Goal: Browse casually

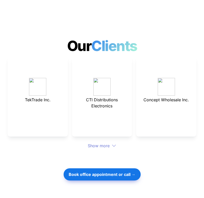
scroll to position [1480, 0]
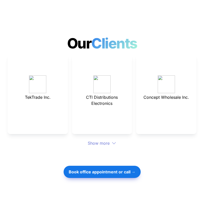
click at [96, 143] on div "Show more" at bounding box center [102, 143] width 189 height 6
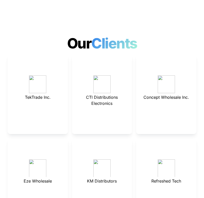
click at [112, 144] on p at bounding box center [102, 147] width 48 height 8
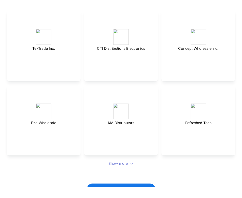
scroll to position [1435, 0]
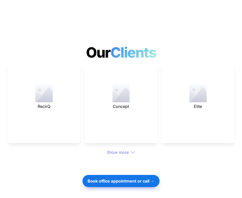
scroll to position [1410, 0]
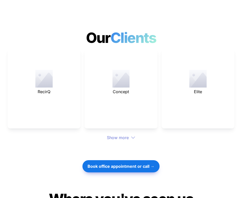
click at [115, 135] on div "Show more" at bounding box center [121, 138] width 226 height 6
click at [128, 120] on div "RecirQ Concept Elite Show more" at bounding box center [121, 95] width 226 height 92
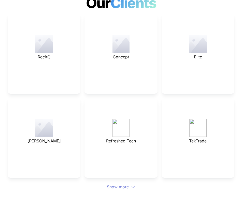
scroll to position [1455, 0]
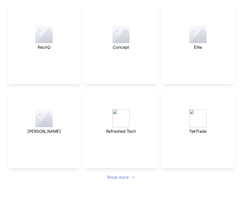
click at [116, 174] on div "Show more" at bounding box center [121, 177] width 226 height 6
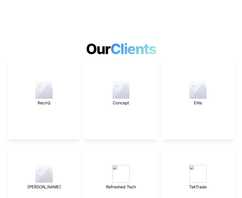
scroll to position [1398, 0]
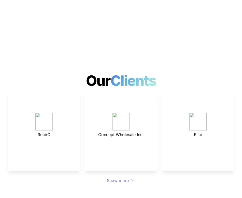
scroll to position [1367, 0]
click at [124, 178] on div "Show more" at bounding box center [121, 181] width 226 height 6
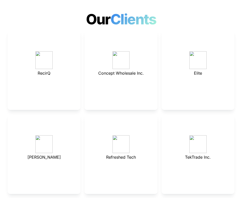
scroll to position [1429, 0]
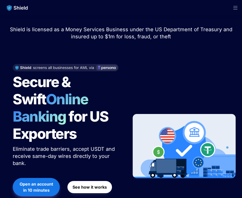
scroll to position [1429, 0]
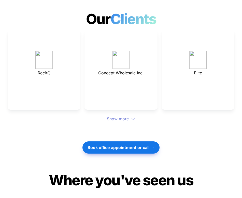
click at [110, 116] on div "Show more" at bounding box center [121, 119] width 226 height 6
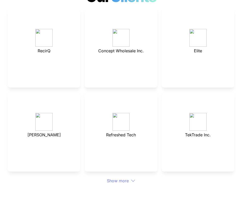
scroll to position [1451, 0]
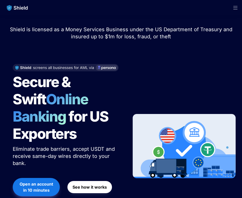
scroll to position [1451, 0]
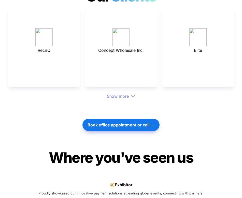
click at [123, 93] on div "Show more" at bounding box center [121, 96] width 226 height 6
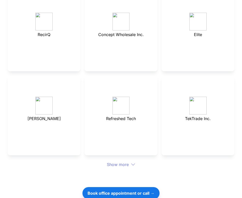
scroll to position [1472, 0]
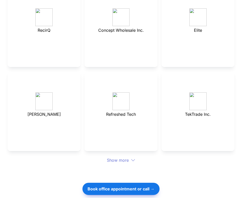
click at [122, 157] on div "Show more" at bounding box center [121, 160] width 226 height 6
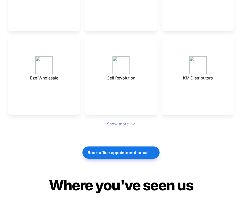
scroll to position [1592, 0]
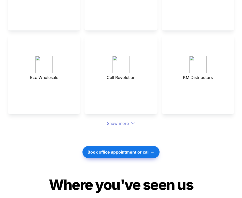
click at [128, 120] on div "Show more" at bounding box center [121, 123] width 226 height 6
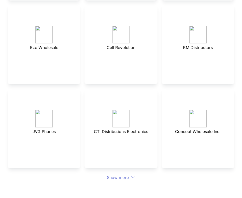
scroll to position [1623, 0]
click at [120, 174] on div "Show more" at bounding box center [121, 177] width 226 height 6
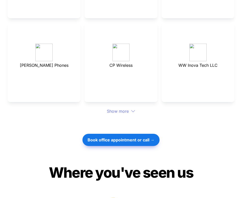
scroll to position [1744, 0]
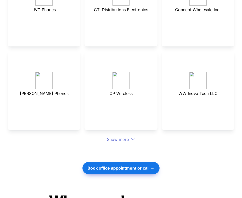
click at [122, 136] on div "Show more" at bounding box center [121, 139] width 226 height 6
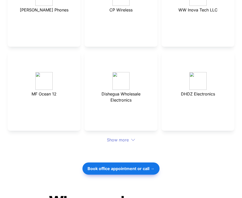
scroll to position [1832, 0]
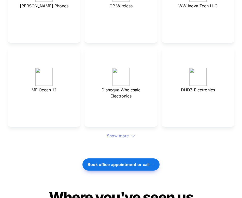
click at [114, 133] on div "Show more" at bounding box center [121, 136] width 226 height 6
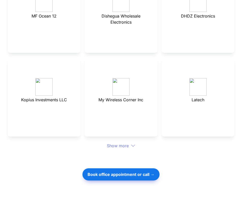
scroll to position [1919, 0]
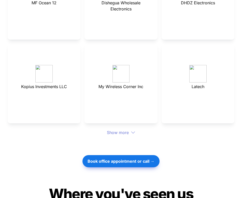
click at [123, 130] on div "Show more" at bounding box center [121, 133] width 226 height 6
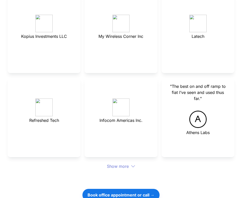
scroll to position [1970, 0]
